Goal: Transaction & Acquisition: Book appointment/travel/reservation

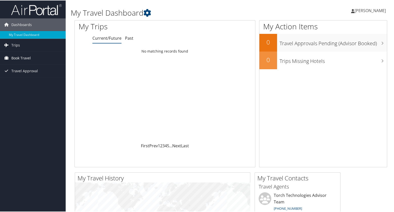
click at [19, 57] on span "Book Travel" at bounding box center [20, 57] width 19 height 13
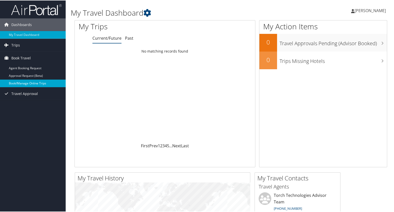
click at [19, 83] on link "Book/Manage Online Trips" at bounding box center [33, 83] width 66 height 8
